Goal: Transaction & Acquisition: Subscribe to service/newsletter

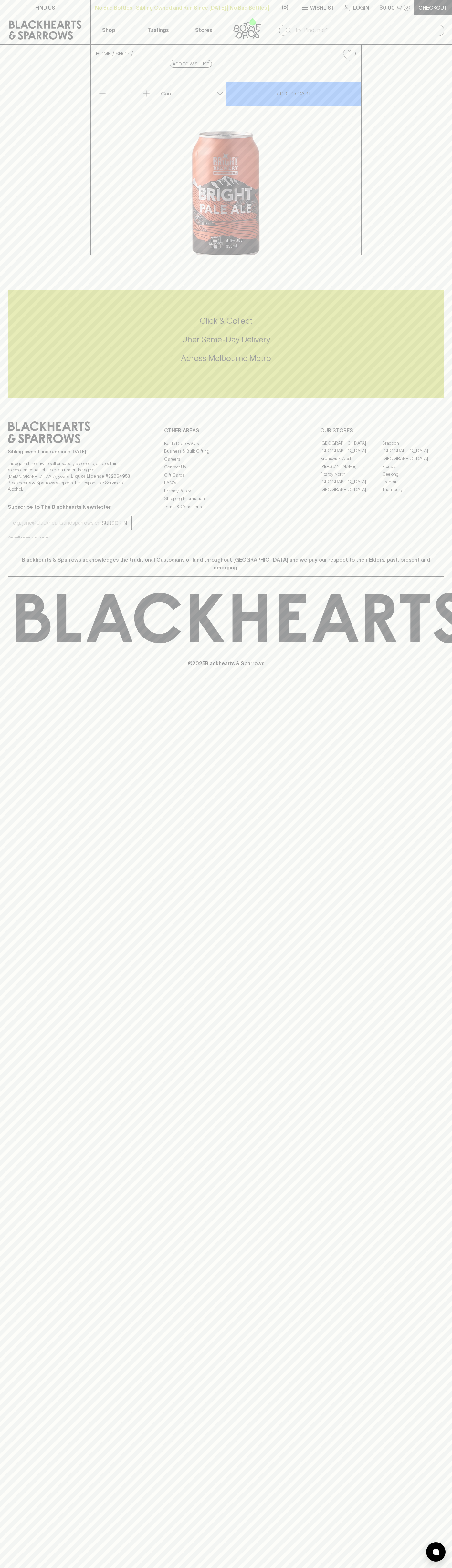
click at [246, 18] on icon at bounding box center [247, 28] width 37 height 21
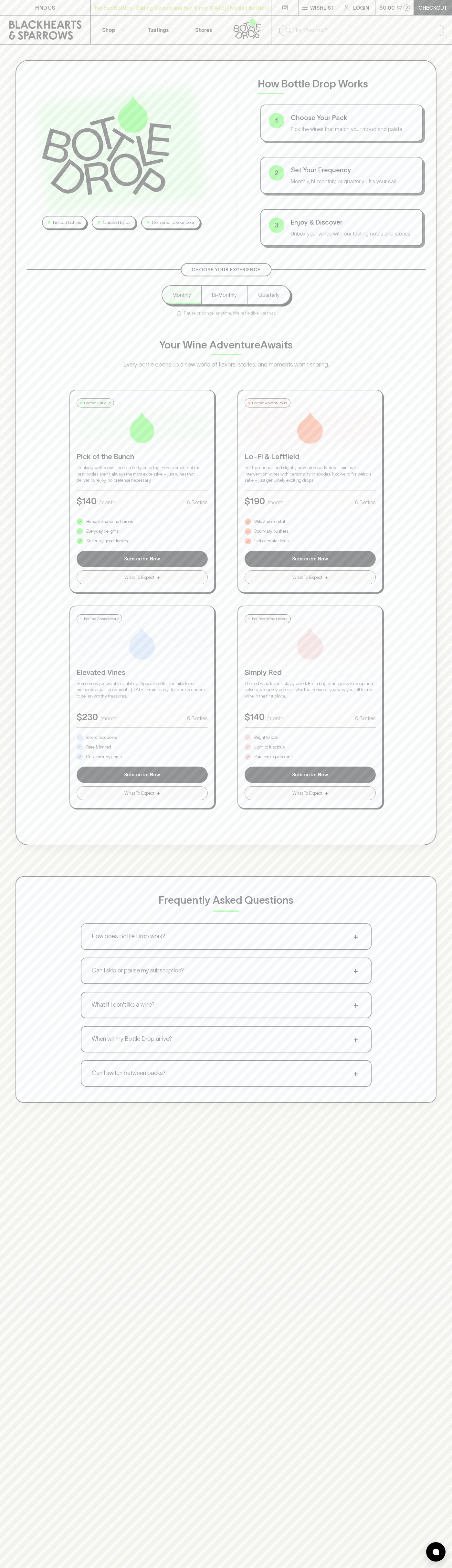
click at [422, 520] on div "No bad bottles Curated by us Delivered to your door How Bottle Drop Works 1 Cho…" at bounding box center [225, 453] width 421 height 785
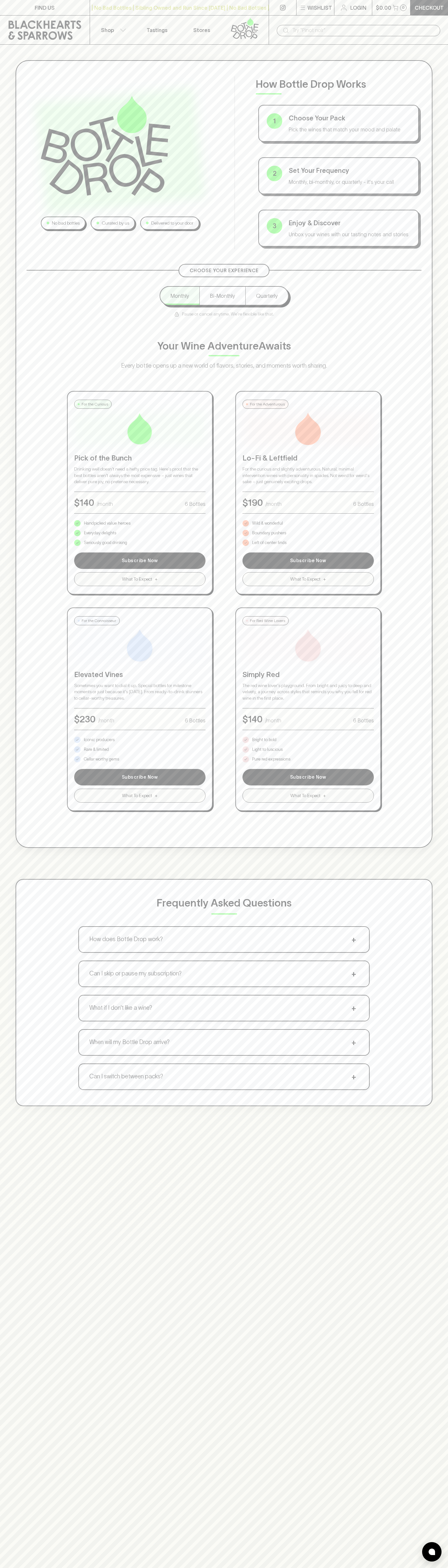
click at [143, 1572] on html "FIND US | No Bad Bottles | Sibling Owned and Run Since [DATE] | No Bad Bottles …" at bounding box center [224, 1014] width 448 height 2028
click at [24, 971] on div "Frequently Asked Questions How does Bottle Drop work? + Choose your pack, set y…" at bounding box center [223, 993] width 417 height 227
click at [271, 759] on p "Pure red expressions" at bounding box center [271, 759] width 38 height 7
